Goal: Information Seeking & Learning: Learn about a topic

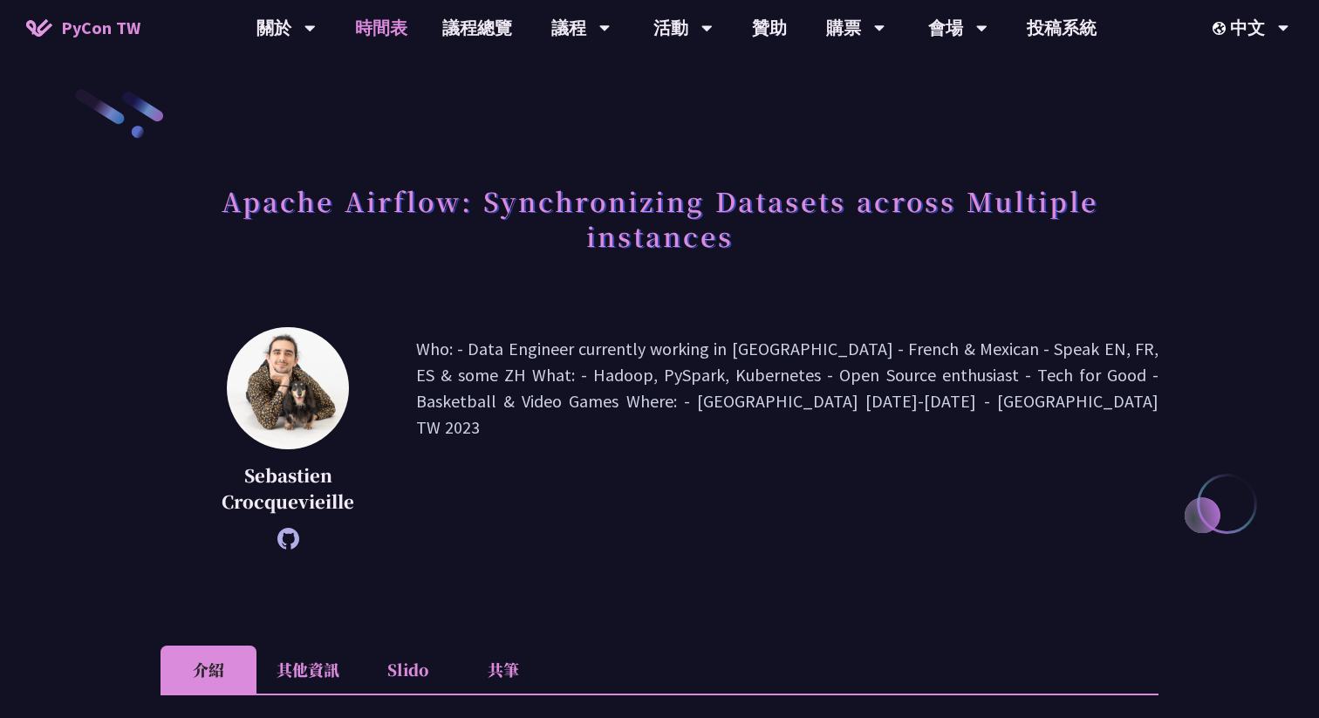
click at [389, 29] on link "時間表" at bounding box center [380, 28] width 87 height 56
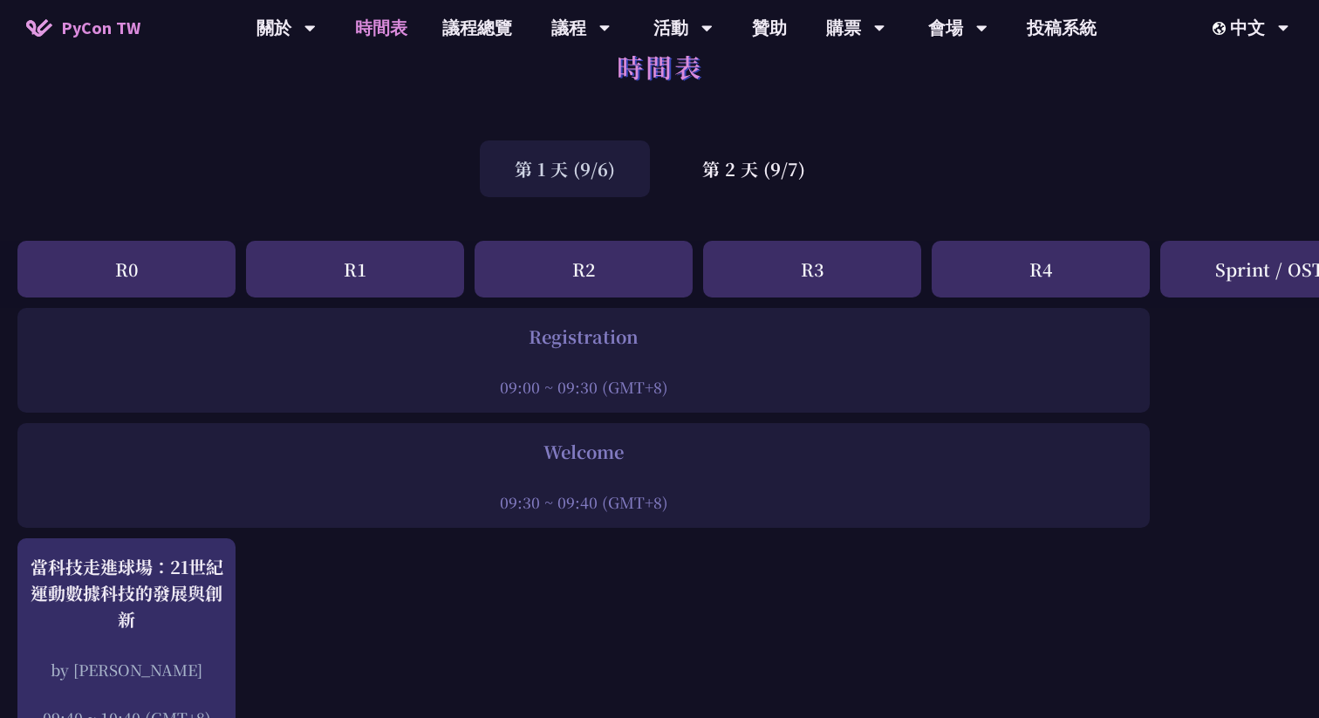
scroll to position [50, 0]
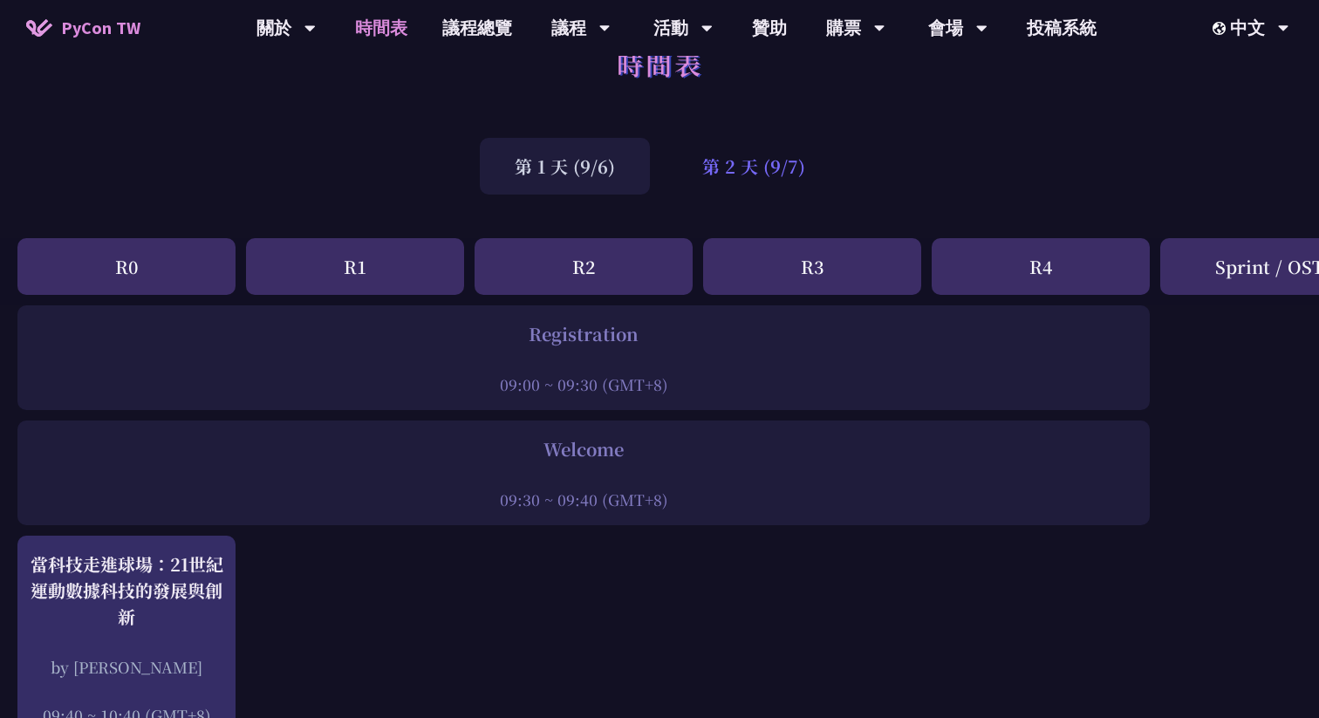
click at [742, 171] on div "第 2 天 (9/7)" at bounding box center [753, 166] width 173 height 57
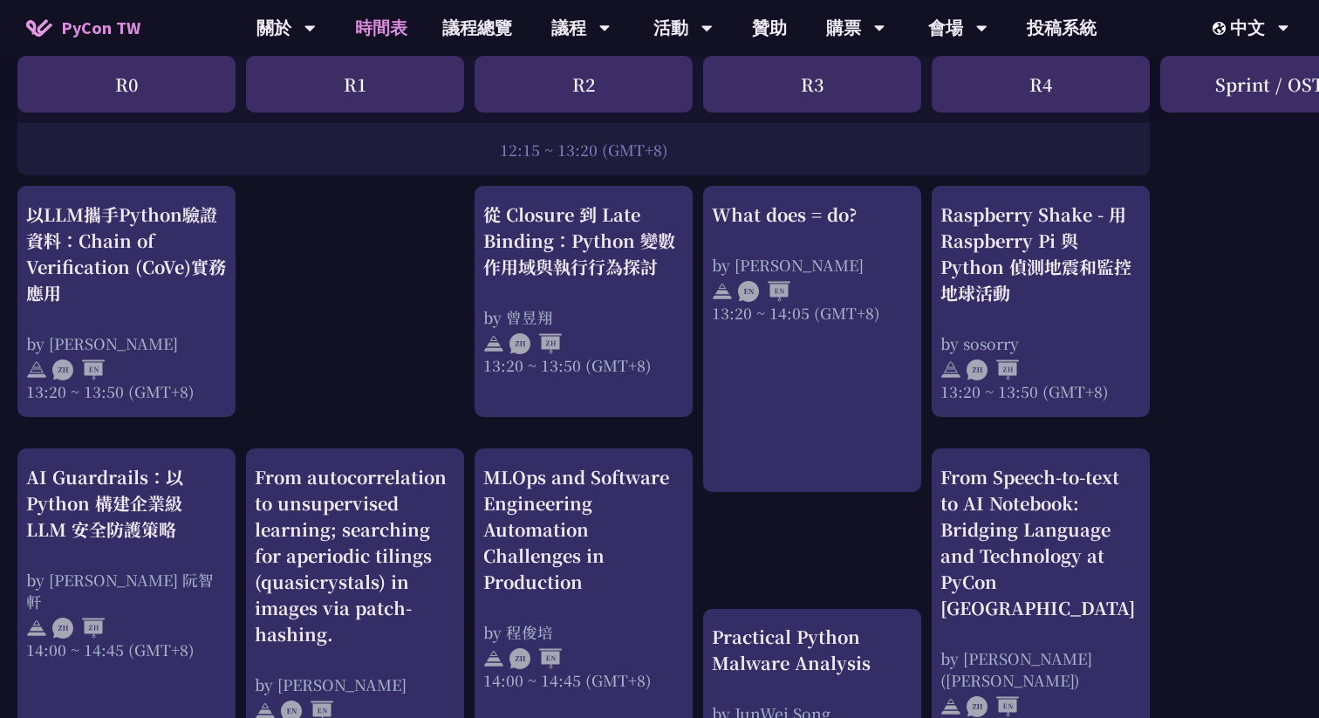
scroll to position [1465, 0]
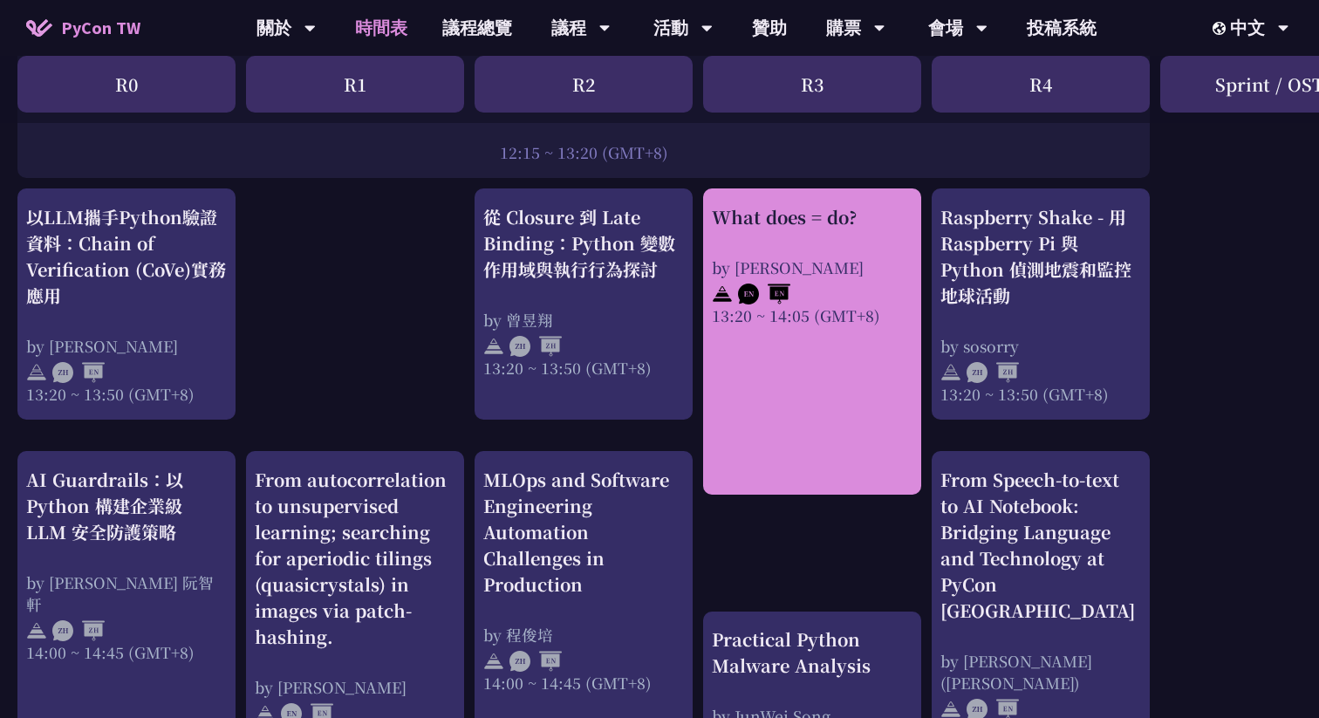
click at [800, 237] on div "What does = do? by Reuven M. Lerner 13:20 ~ 14:05 (GMT+8)" at bounding box center [812, 265] width 201 height 122
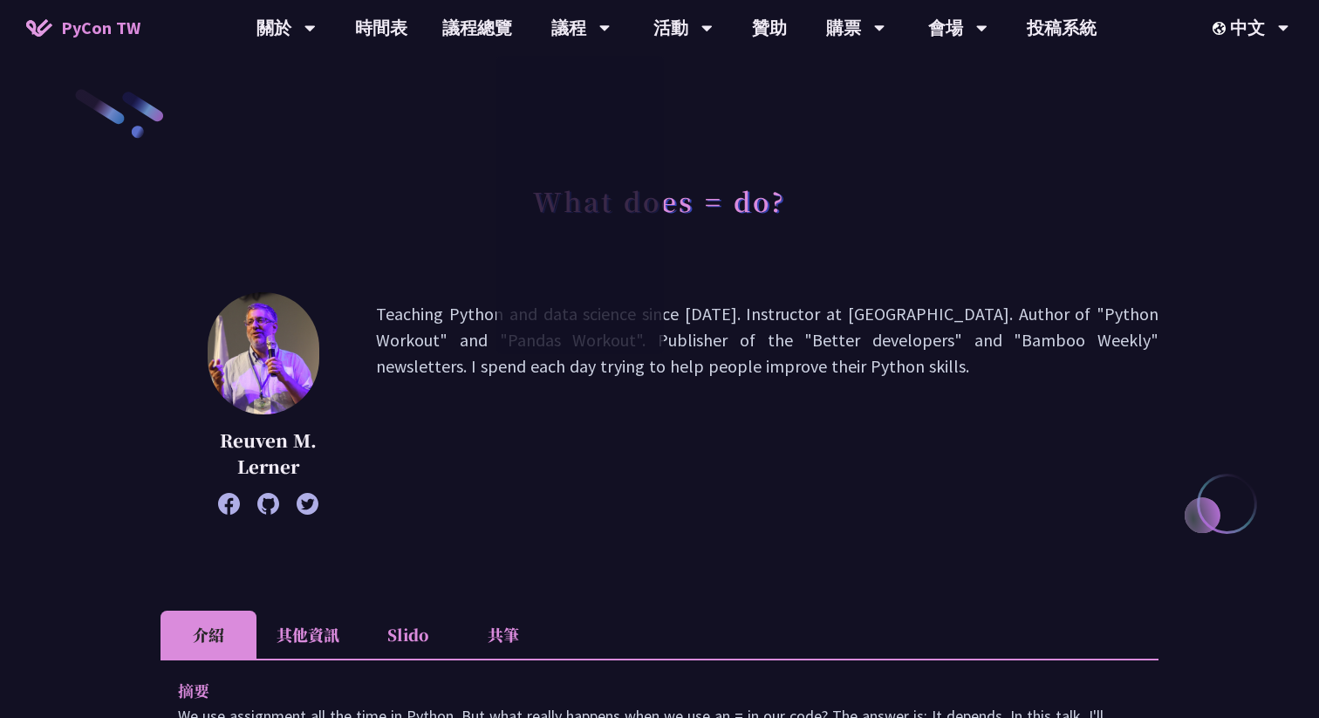
click at [372, 233] on div "What does = do?" at bounding box center [659, 220] width 998 height 92
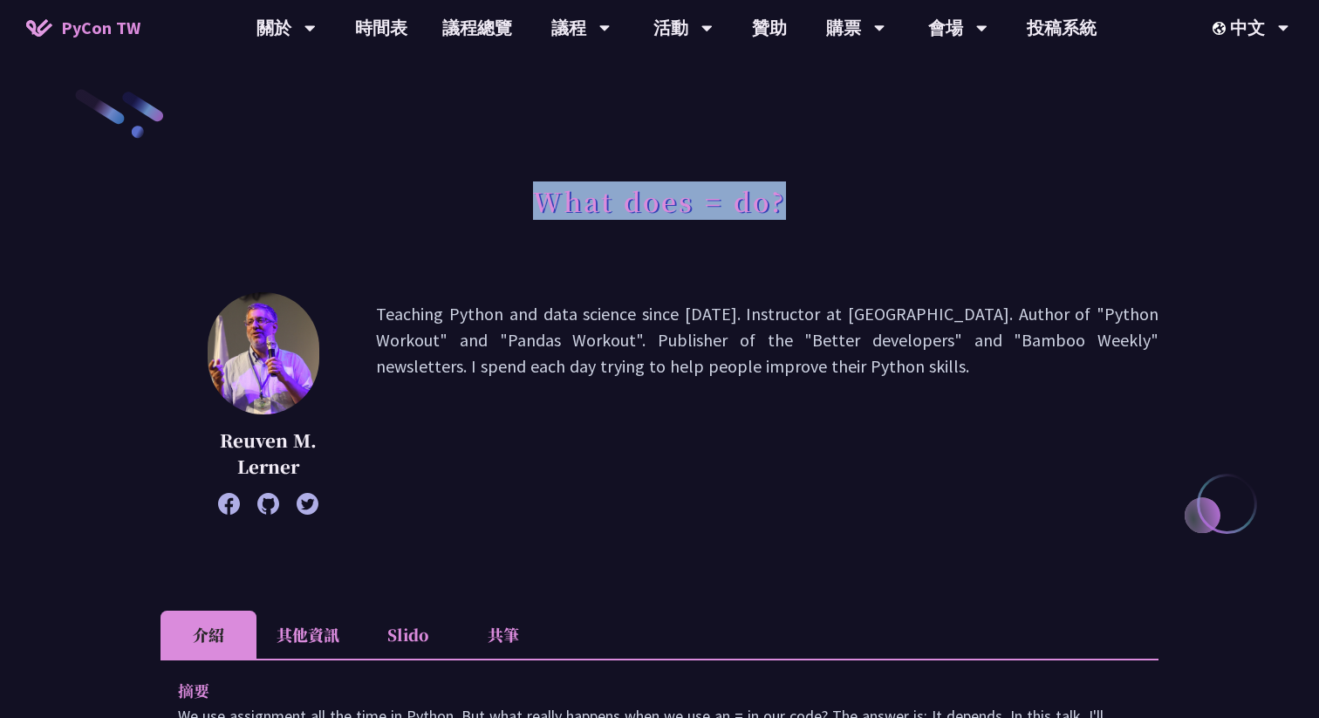
drag, startPoint x: 535, startPoint y: 201, endPoint x: 815, endPoint y: 205, distance: 280.0
click at [815, 205] on div "What does = do?" at bounding box center [659, 220] width 998 height 92
copy h1 "What does = do?"
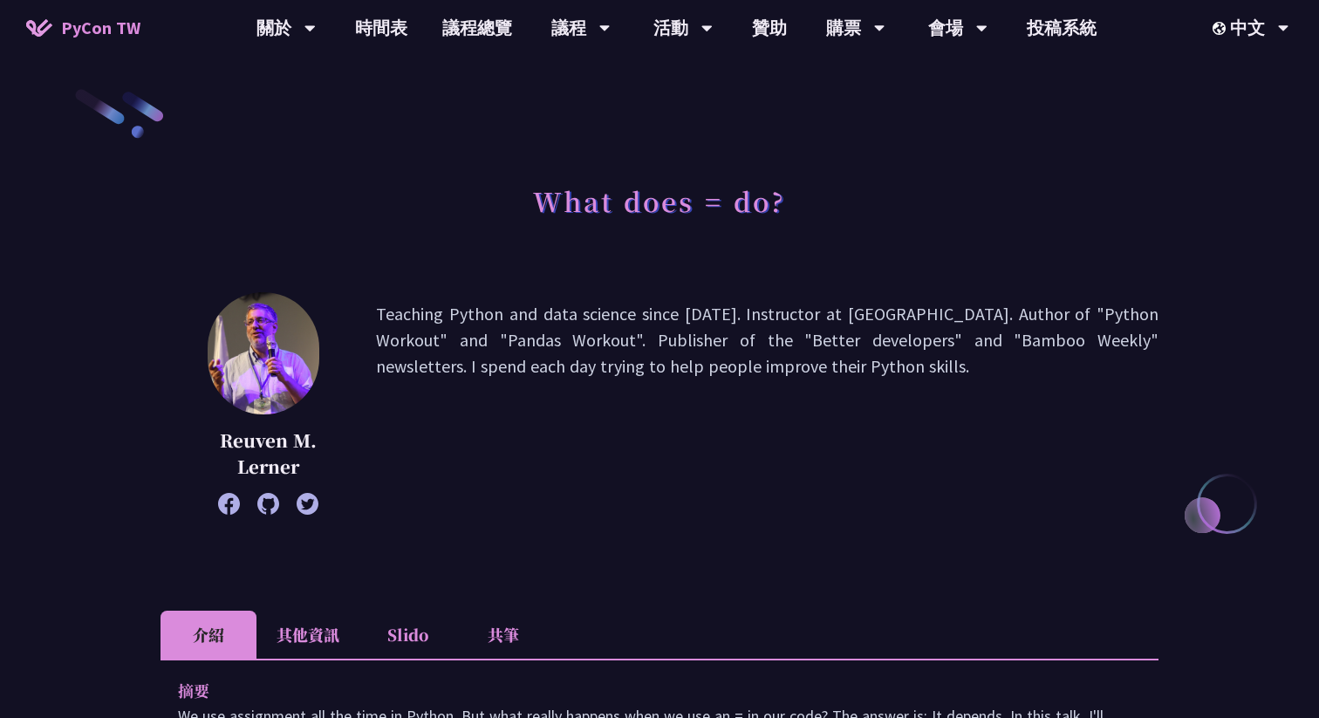
click at [555, 487] on p "Teaching Python and data science since 1995. Instructor at LernerPython. Author…" at bounding box center [767, 403] width 782 height 205
click at [295, 500] on div at bounding box center [268, 504] width 128 height 22
click at [305, 504] on icon at bounding box center [308, 504] width 22 height 22
